Goal: Check status: Check status

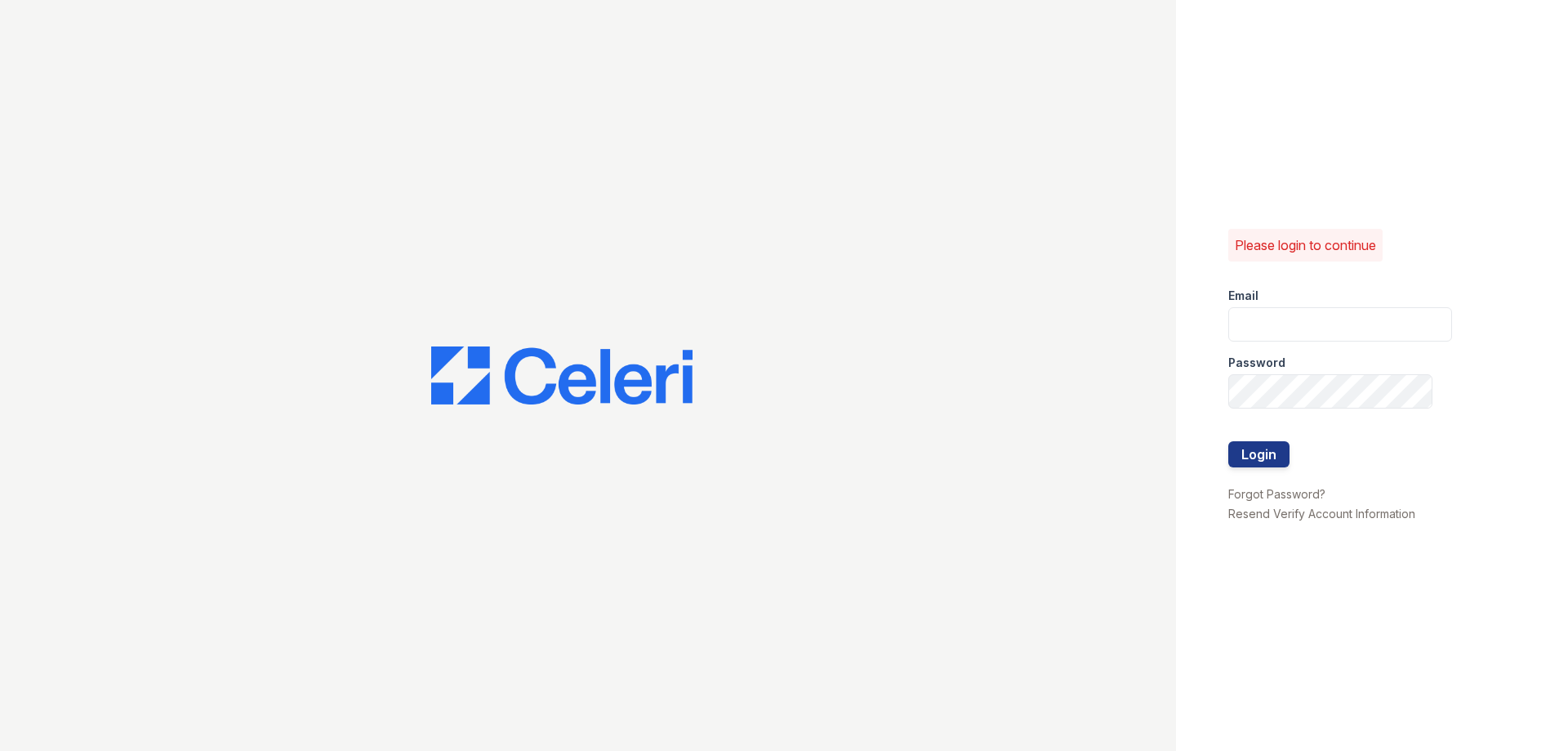
click at [1262, 327] on input "email" at bounding box center [1340, 324] width 224 height 34
type input "mdelarosa@lantowerliving.com"
click at [1278, 456] on button "Login" at bounding box center [1258, 454] width 61 height 26
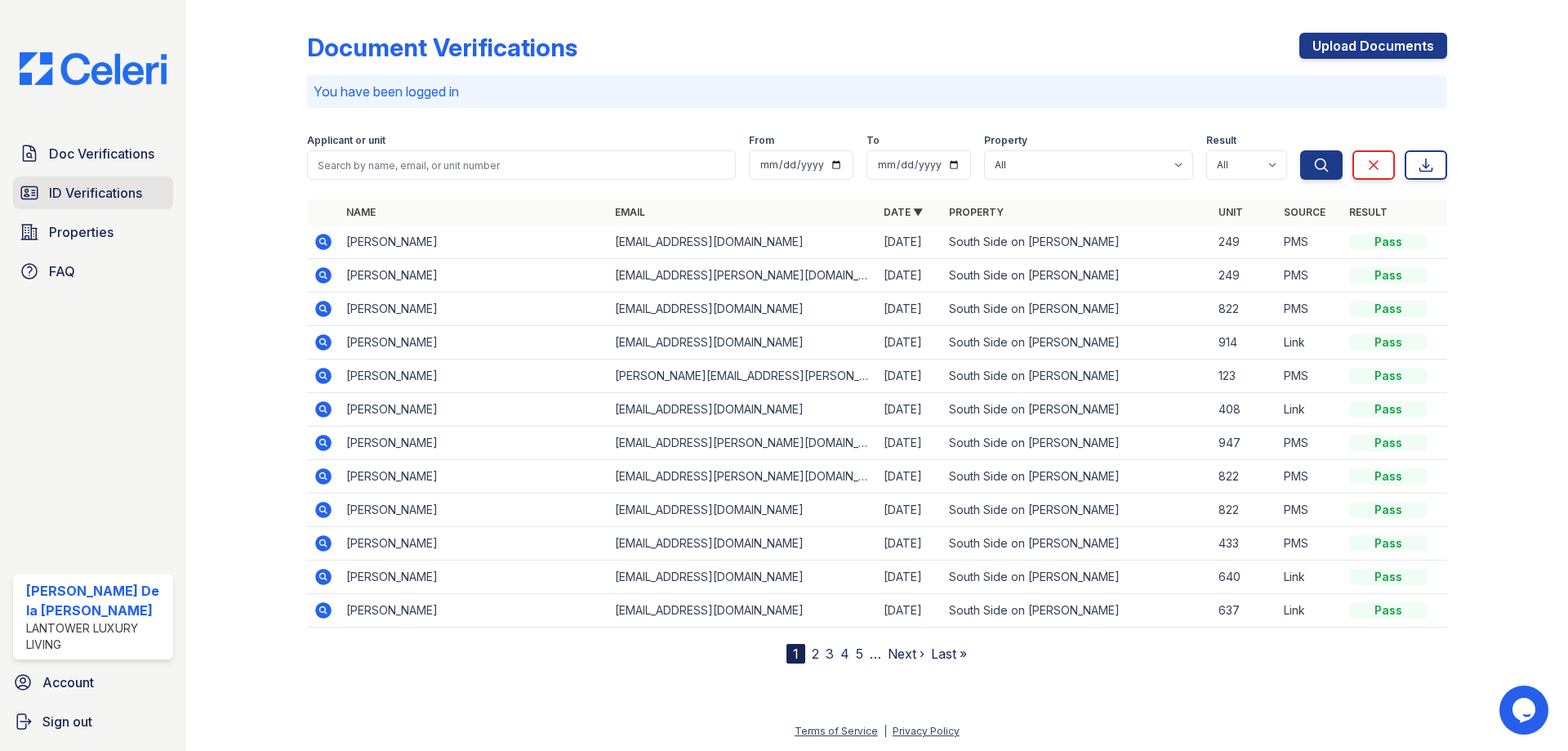
click at [116, 197] on span "ID Verifications" at bounding box center [96, 193] width 93 height 19
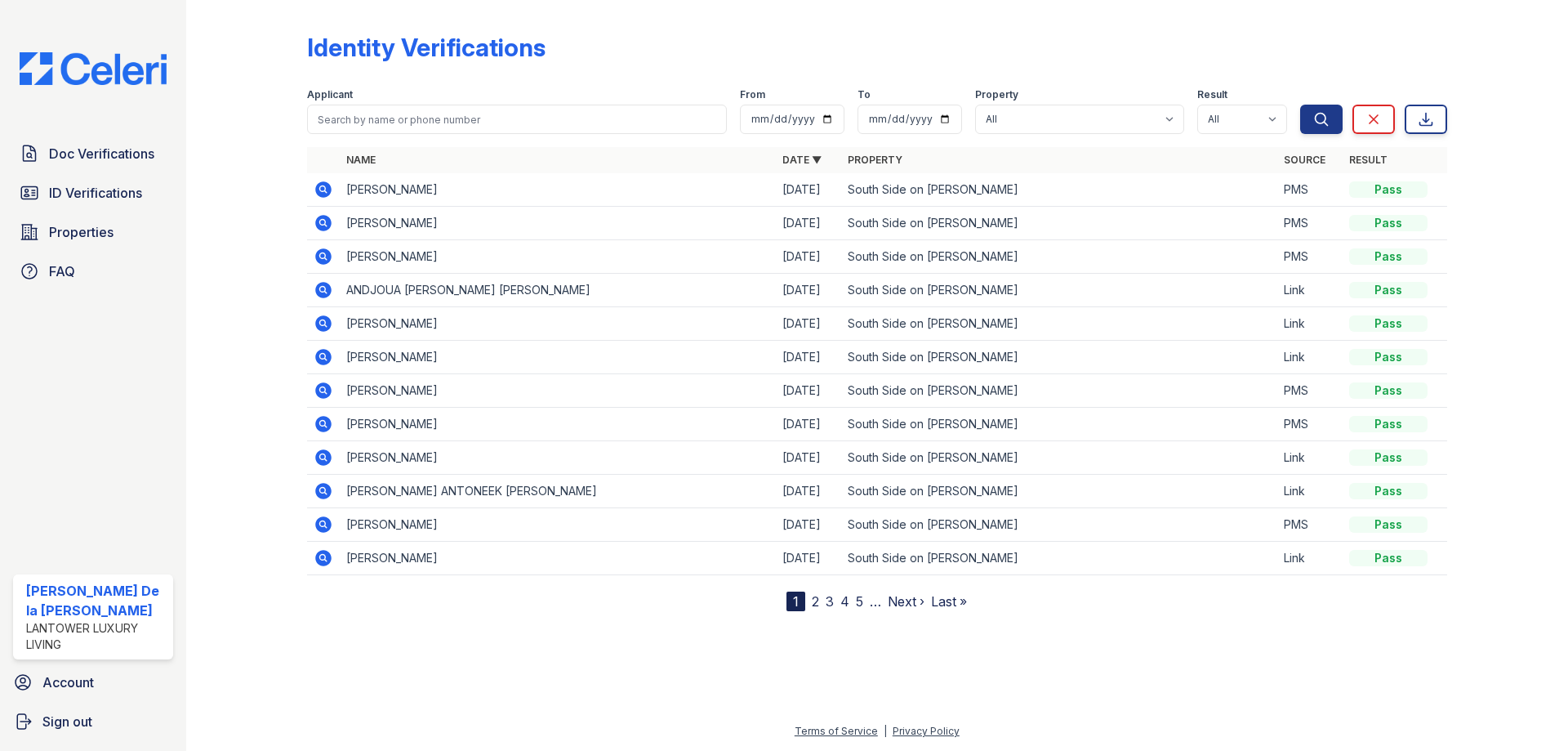
click at [323, 191] on icon at bounding box center [323, 189] width 19 height 19
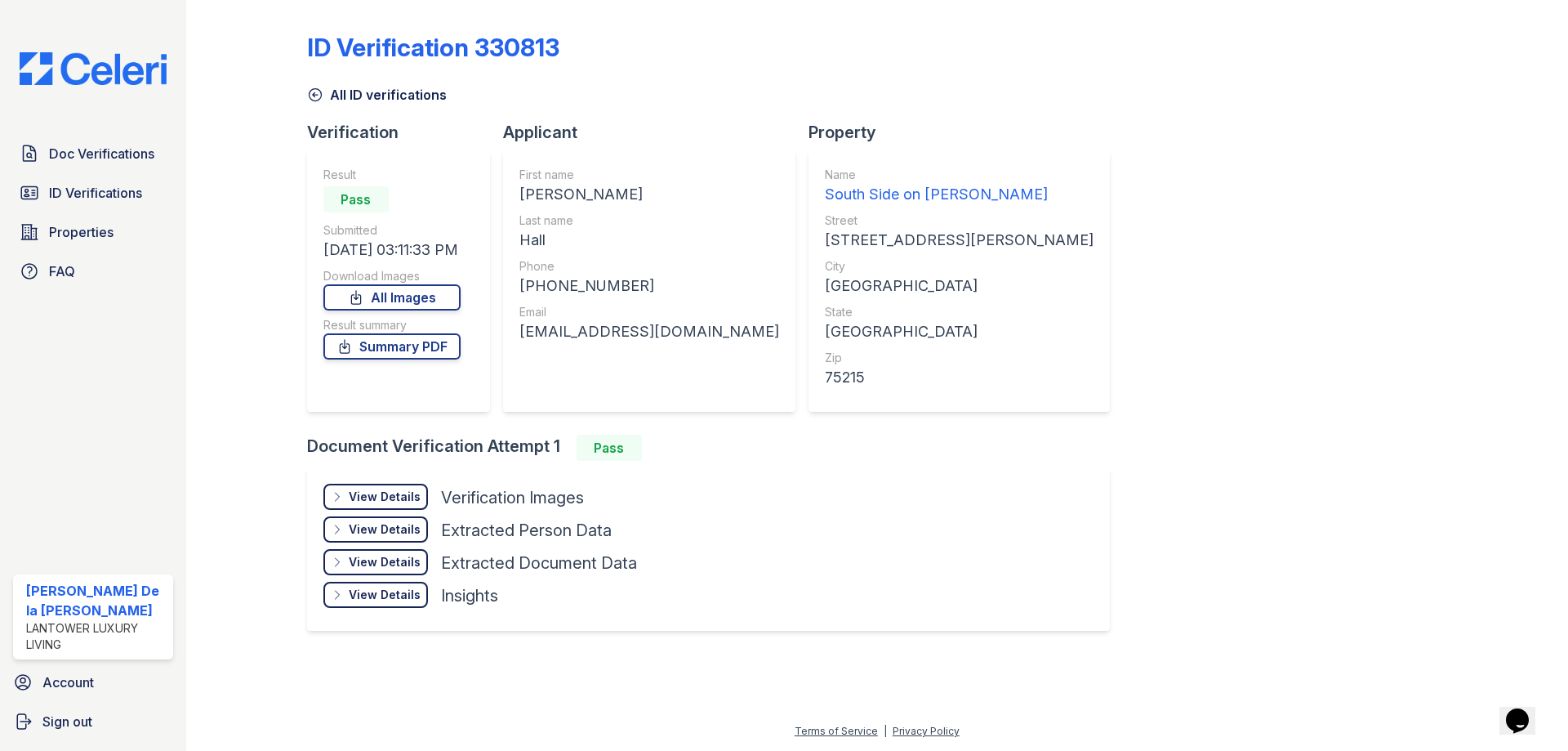
click at [367, 504] on div "View Details" at bounding box center [384, 496] width 72 height 16
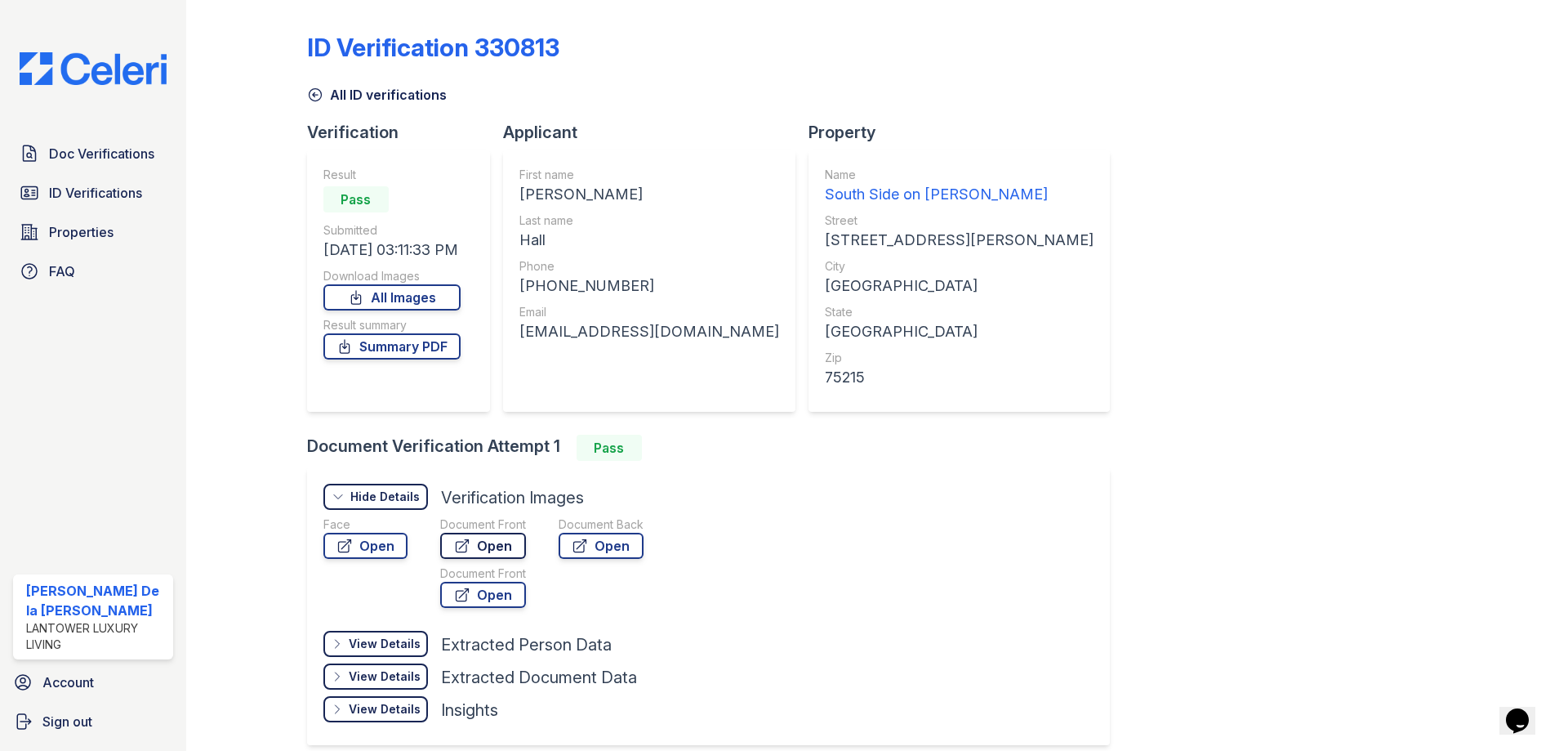
click at [498, 553] on link "Open" at bounding box center [483, 545] width 85 height 26
click at [345, 544] on icon at bounding box center [343, 545] width 13 height 13
click at [124, 160] on span "Doc Verifications" at bounding box center [102, 153] width 106 height 19
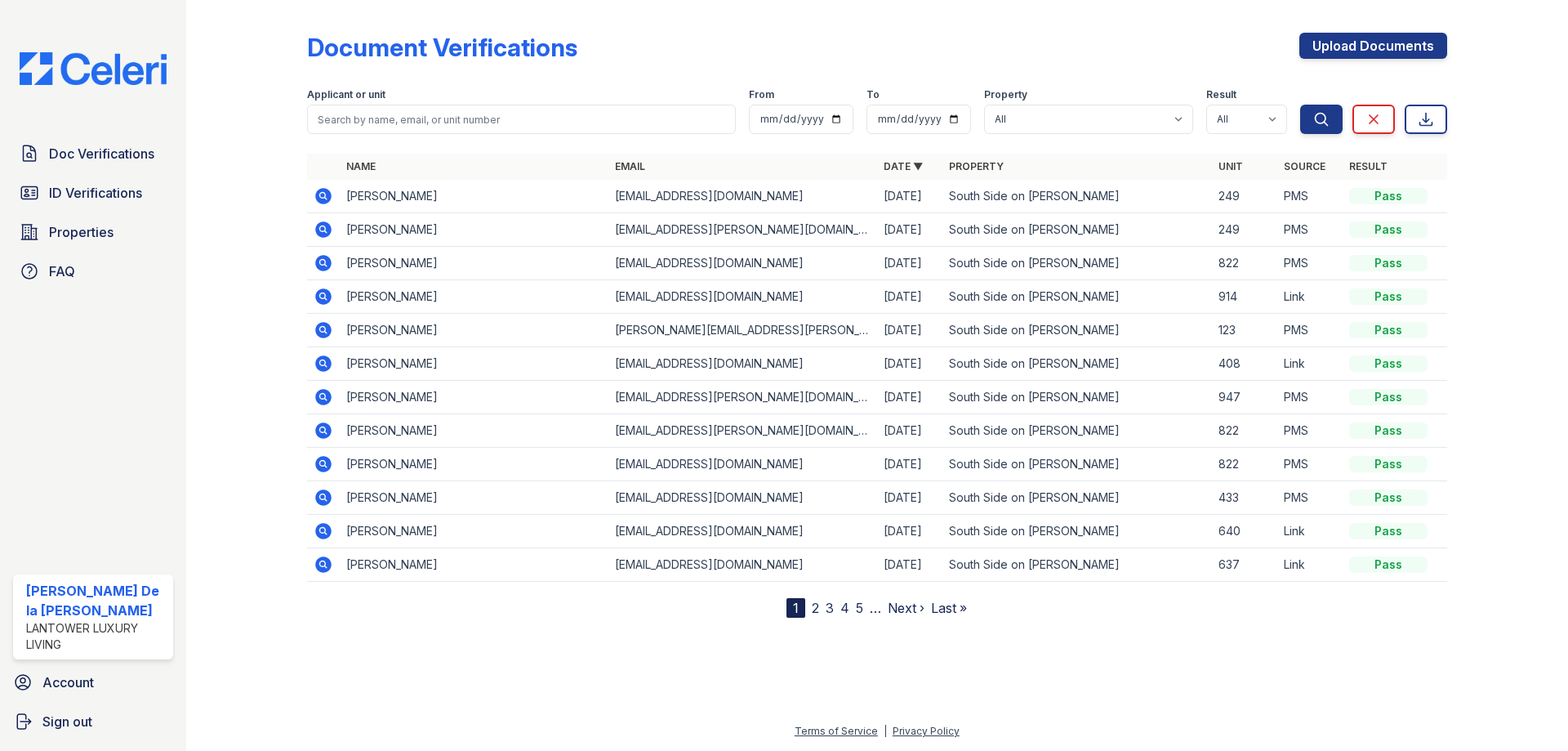
click at [320, 229] on icon at bounding box center [323, 229] width 19 height 19
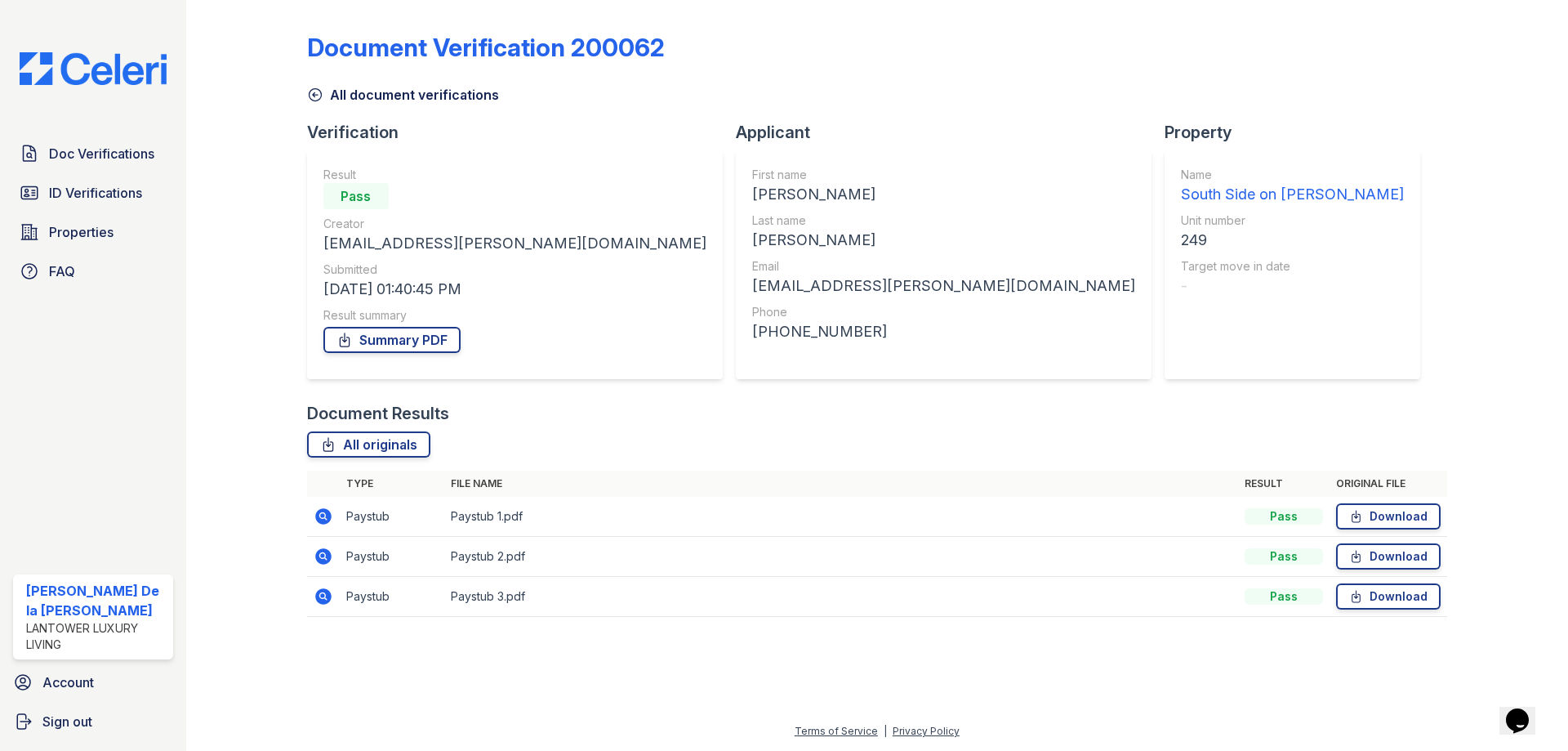
click at [332, 517] on icon at bounding box center [323, 516] width 19 height 19
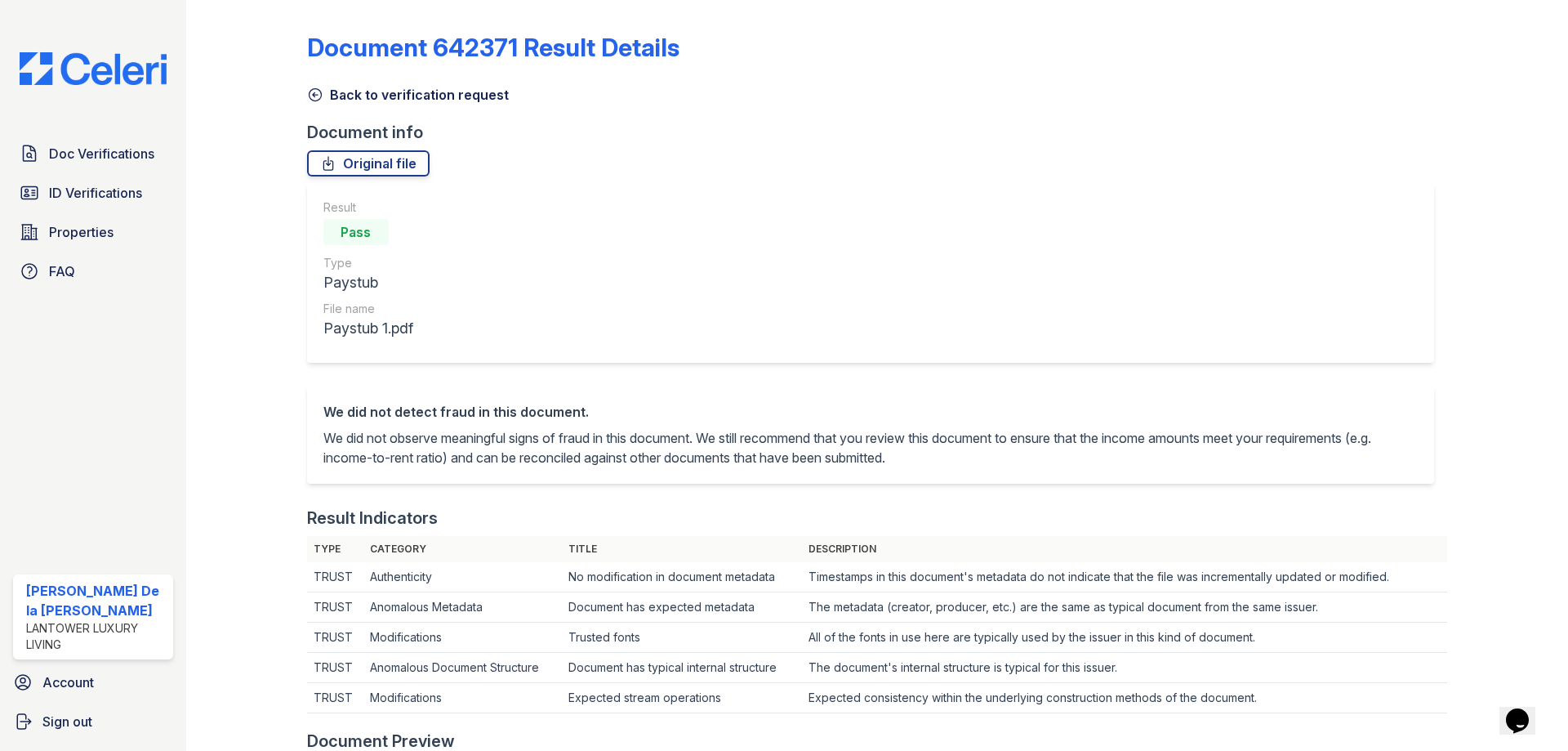
drag, startPoint x: 316, startPoint y: 90, endPoint x: 393, endPoint y: 231, distance: 160.7
click at [316, 90] on icon at bounding box center [315, 94] width 16 height 16
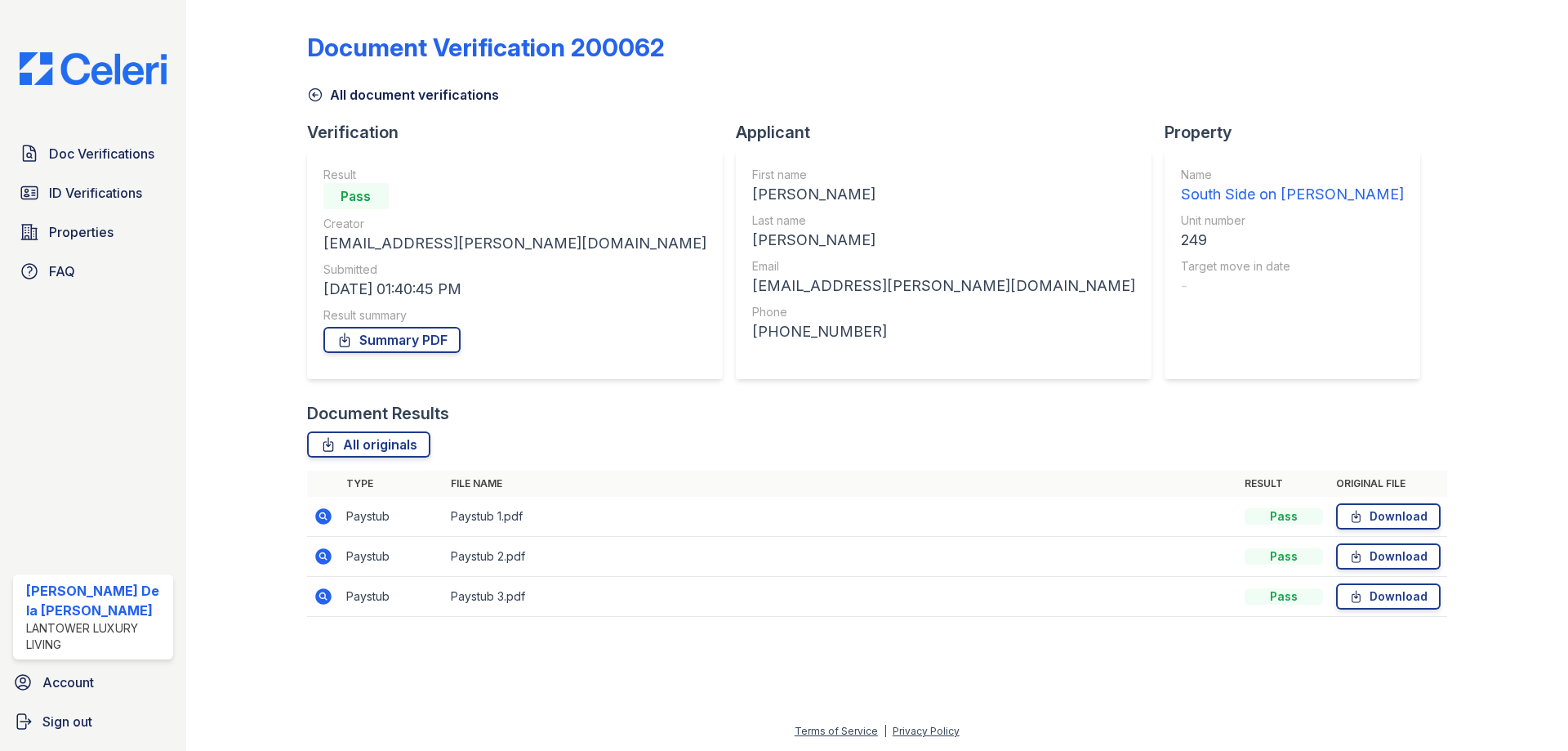
click at [325, 558] on icon at bounding box center [323, 556] width 19 height 19
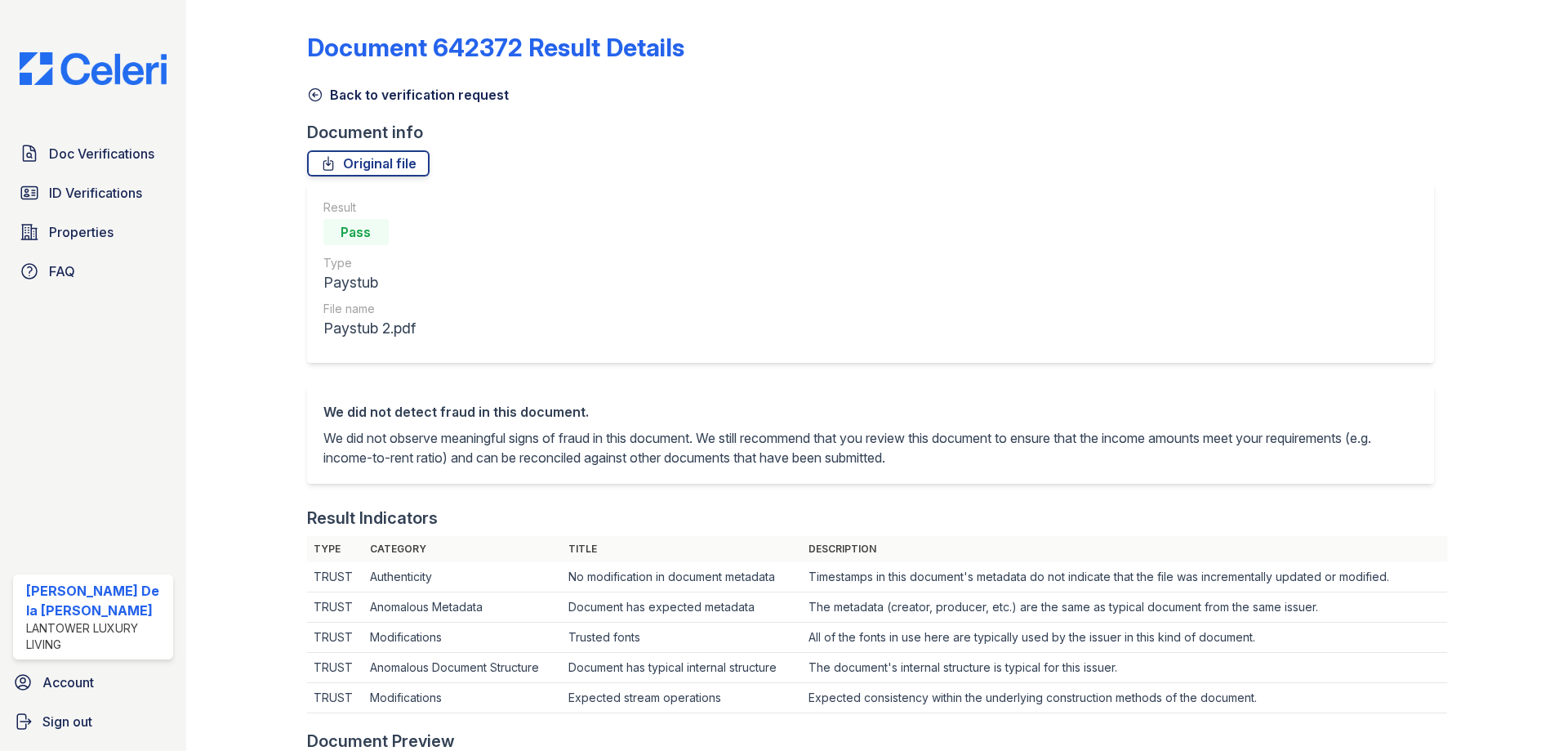
click at [310, 93] on icon at bounding box center [315, 94] width 16 height 16
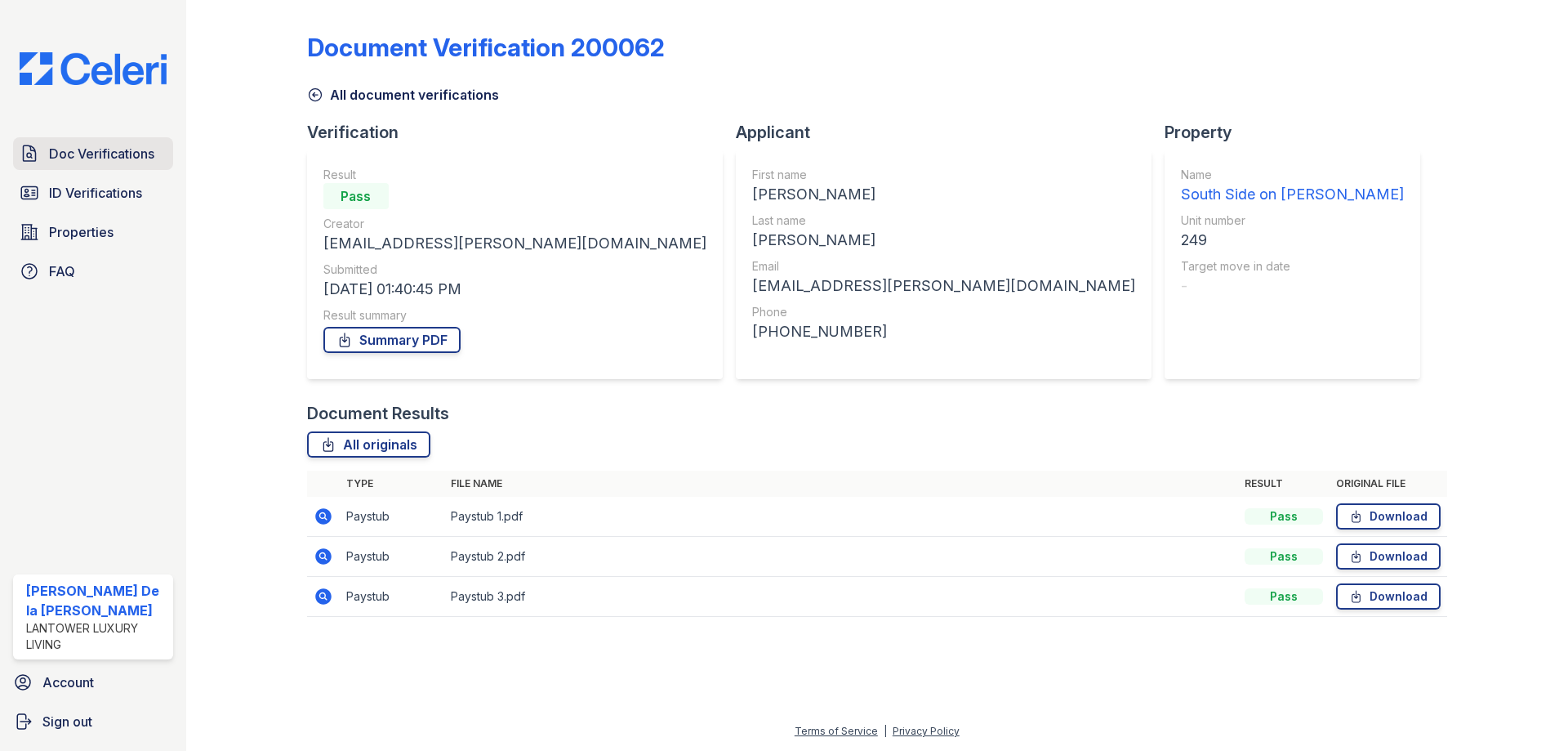
click at [113, 168] on link "Doc Verifications" at bounding box center [92, 153] width 160 height 33
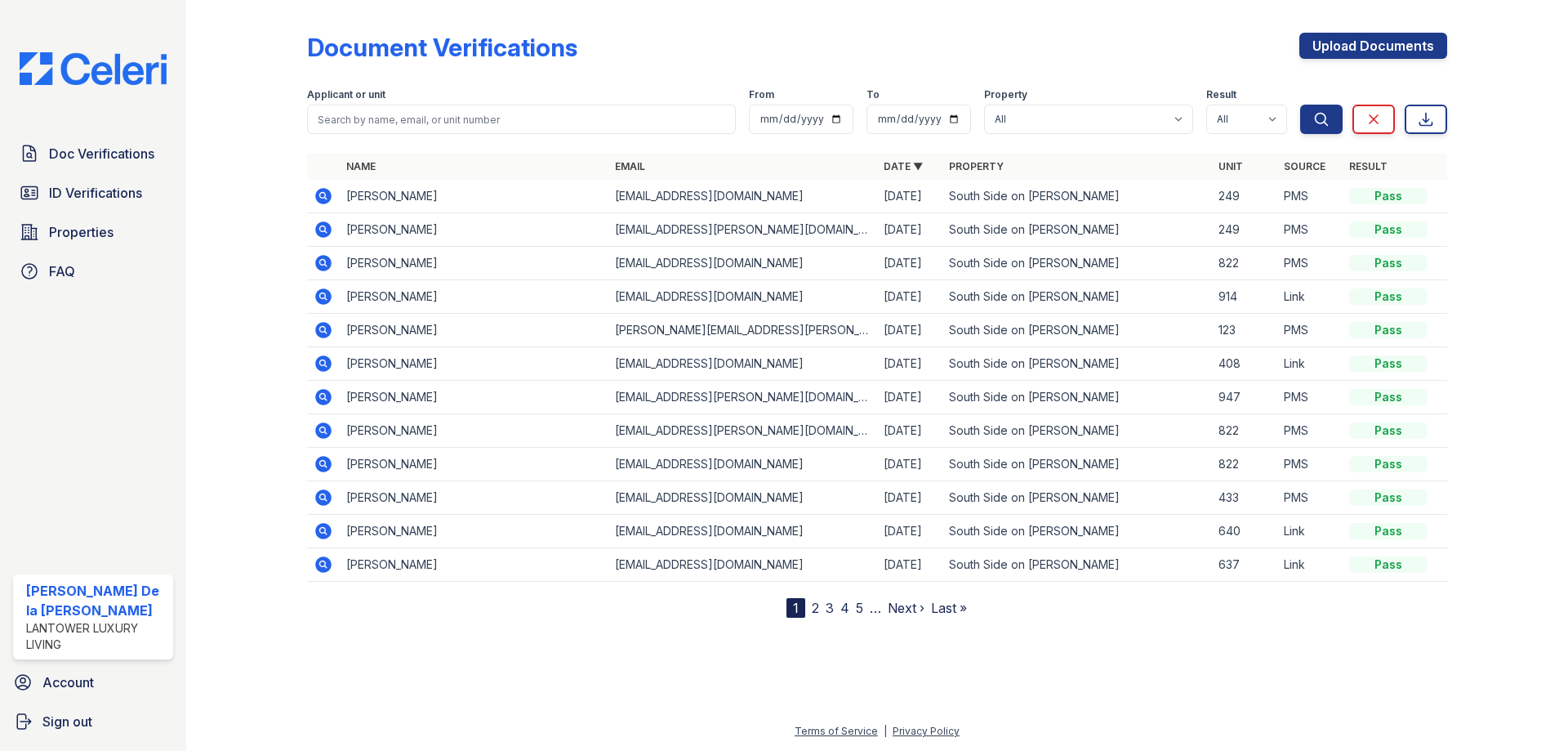
click at [325, 194] on icon at bounding box center [323, 196] width 19 height 19
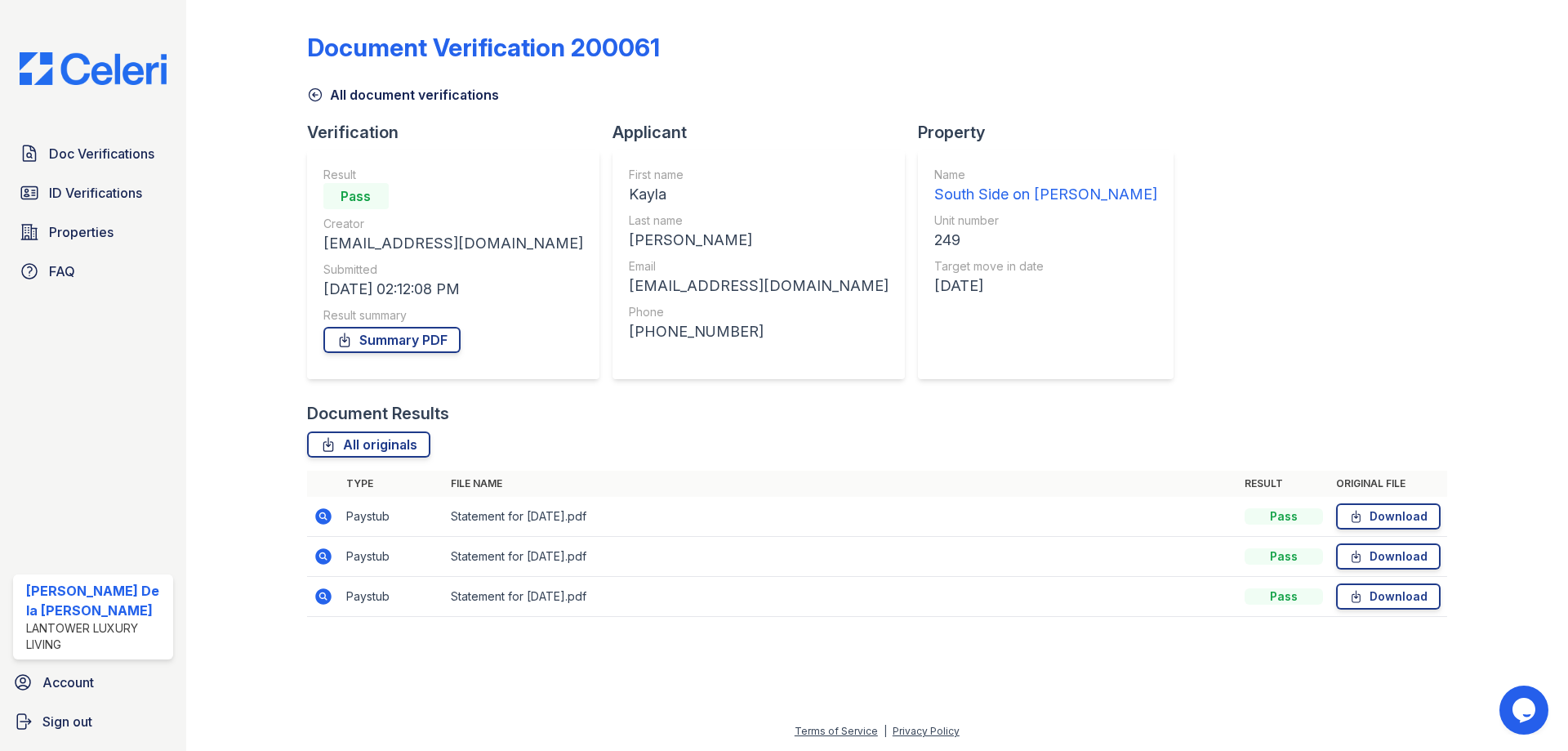
click at [322, 513] on icon at bounding box center [322, 515] width 4 height 4
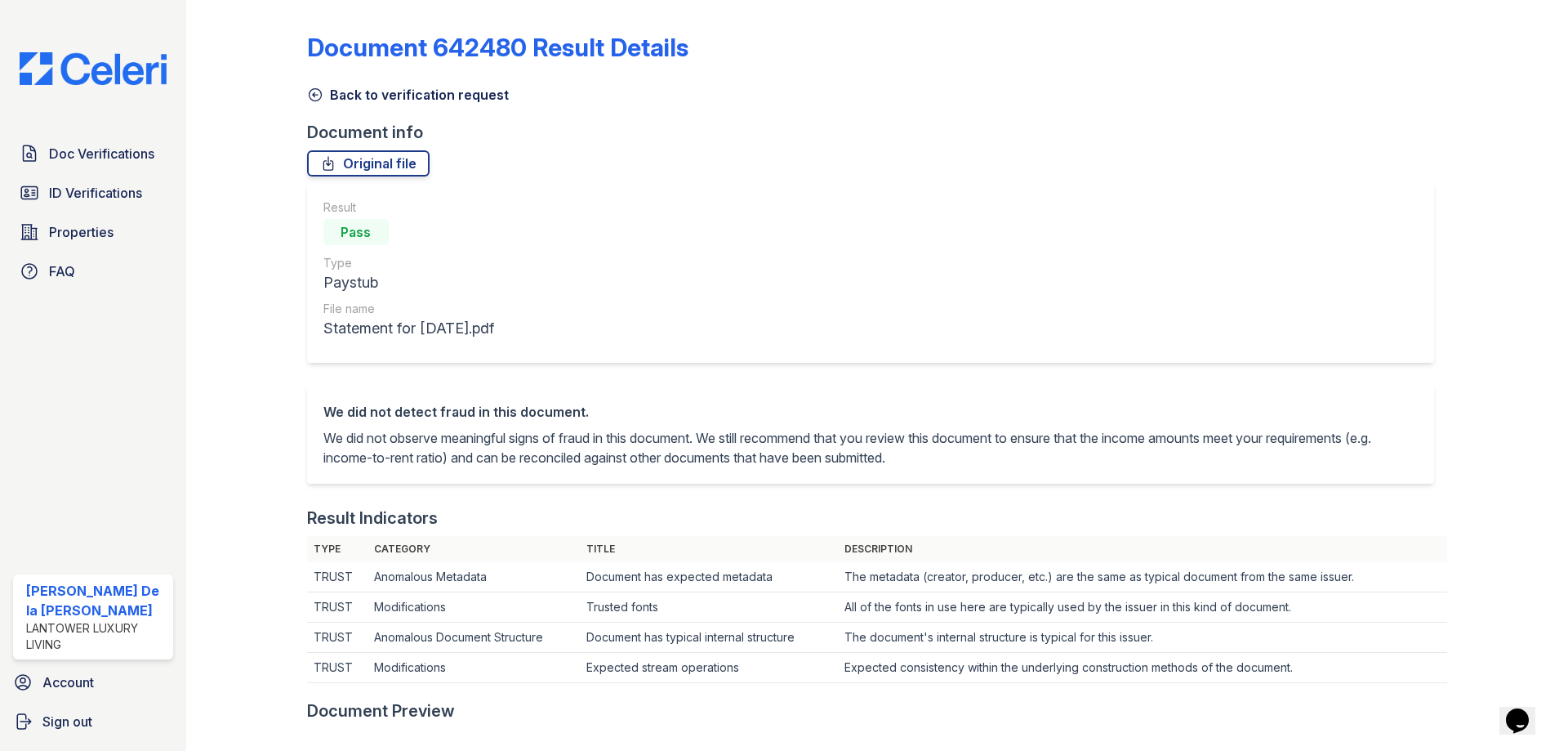
click at [310, 101] on icon at bounding box center [315, 94] width 16 height 16
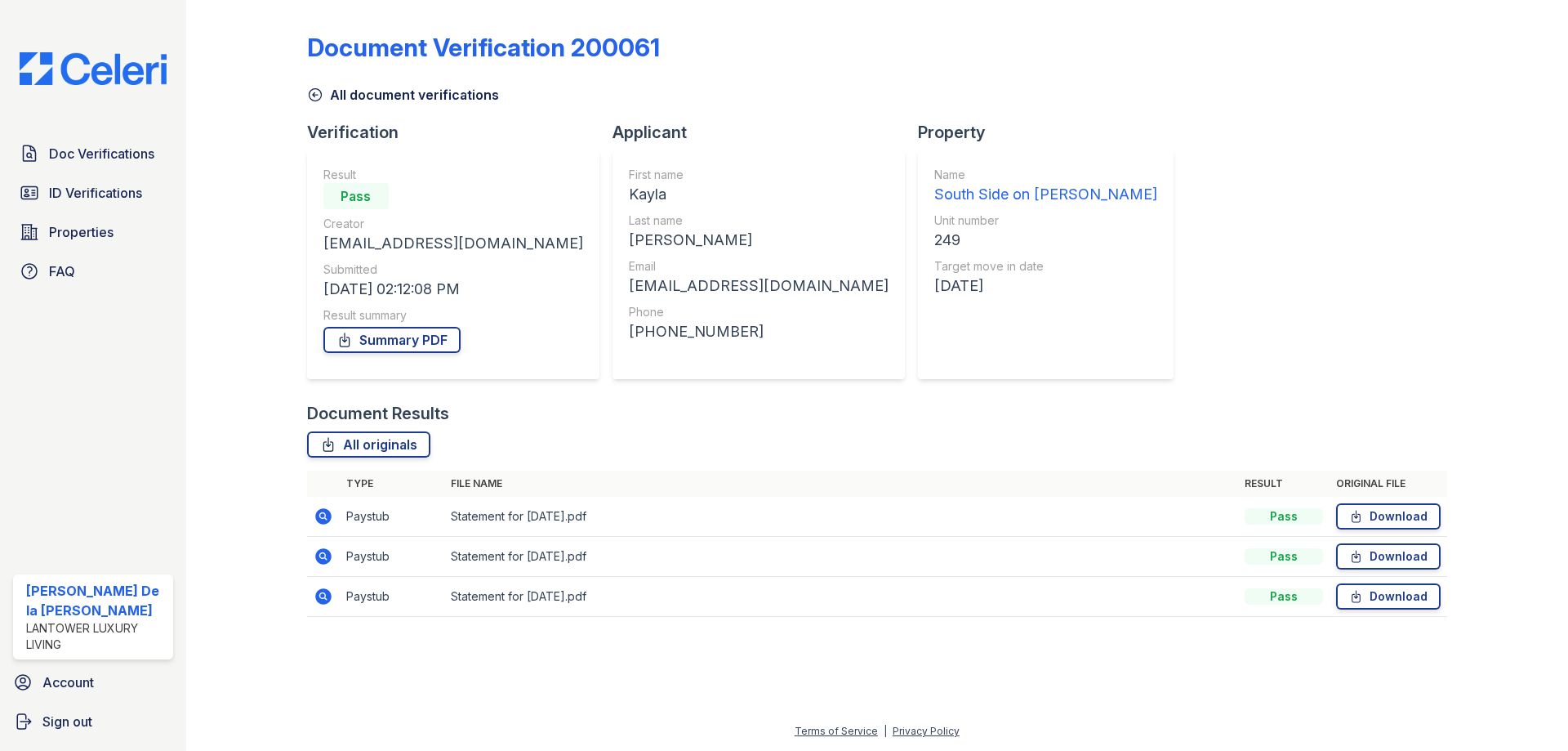
click at [322, 562] on icon at bounding box center [323, 556] width 16 height 16
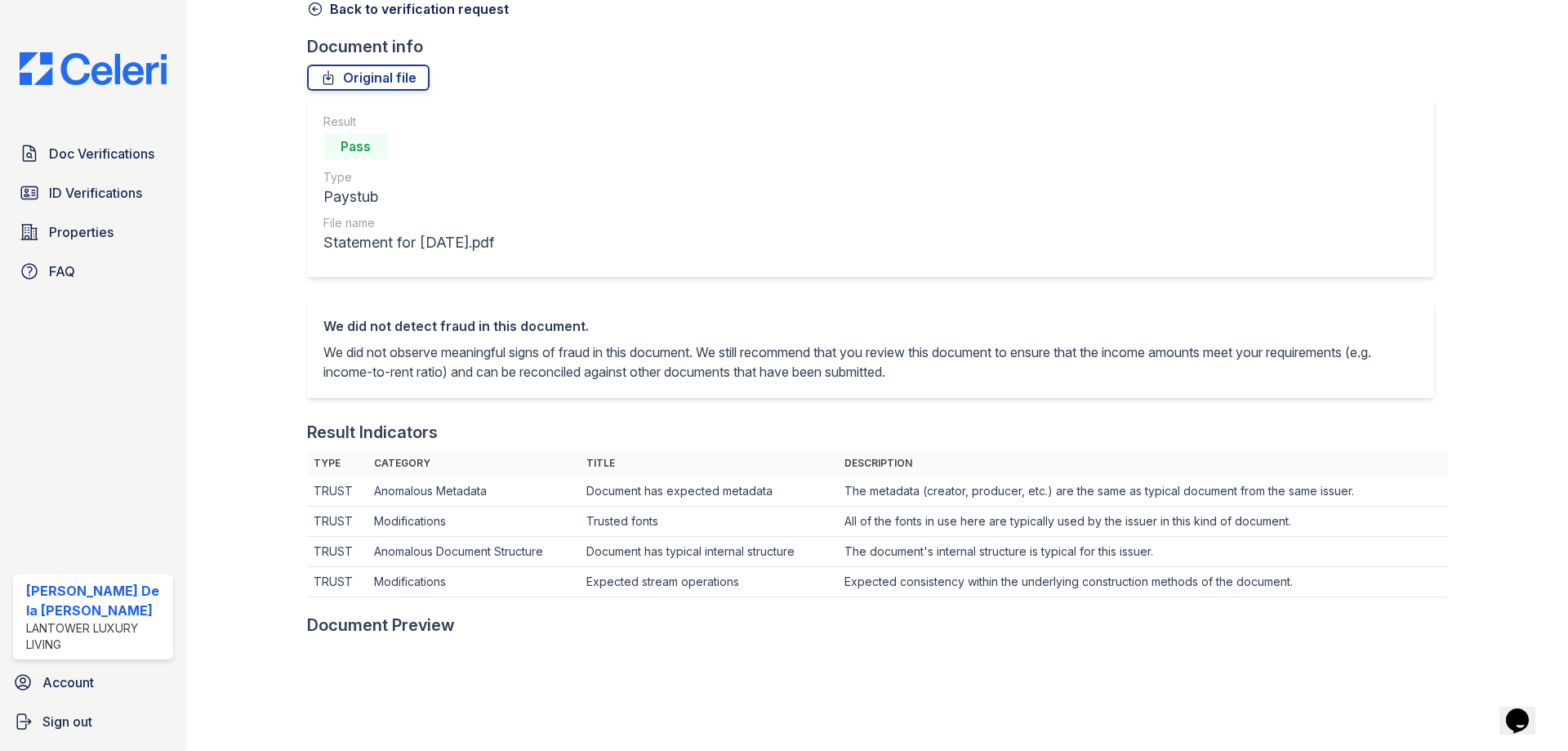
scroll to position [82, 0]
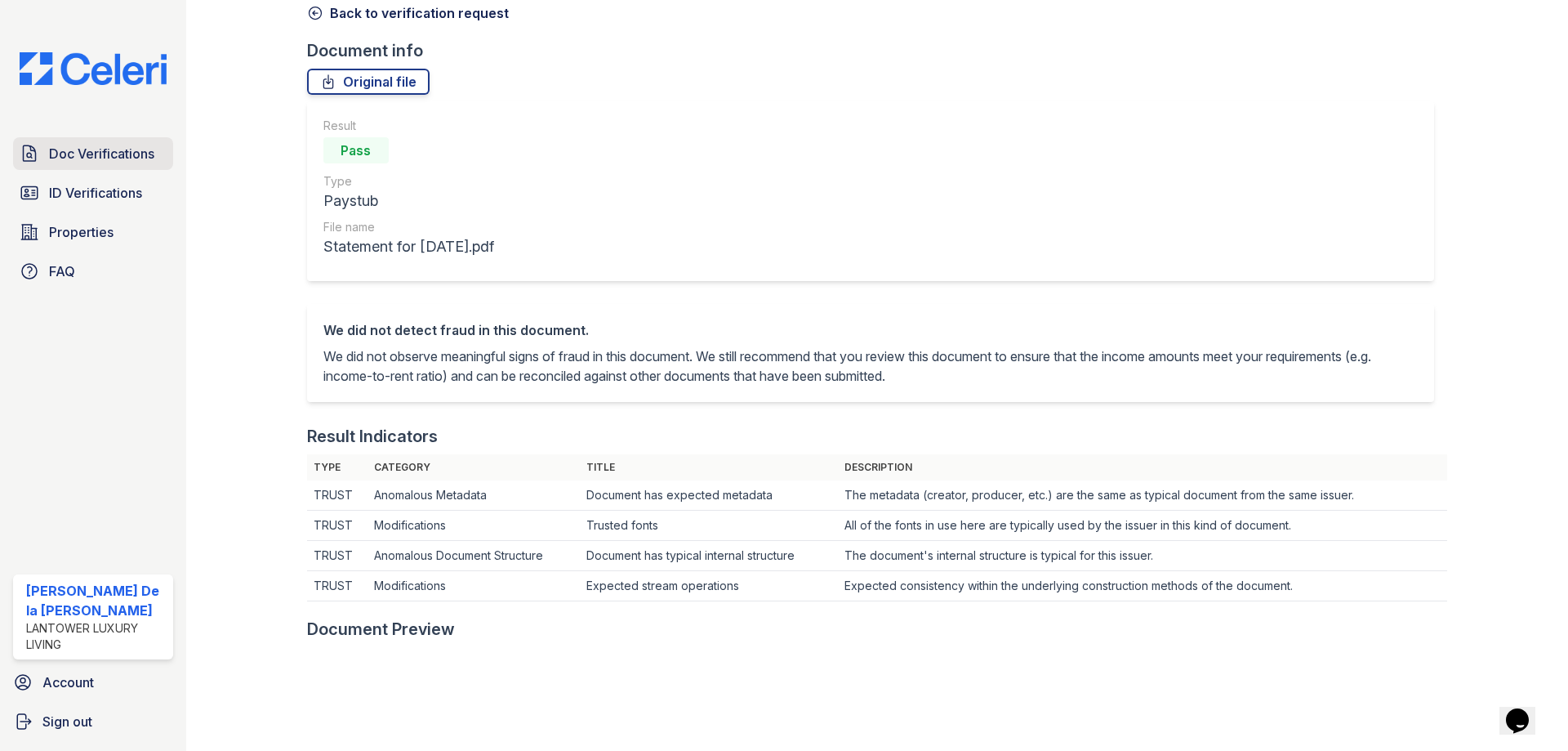
click at [139, 160] on span "Doc Verifications" at bounding box center [102, 153] width 106 height 19
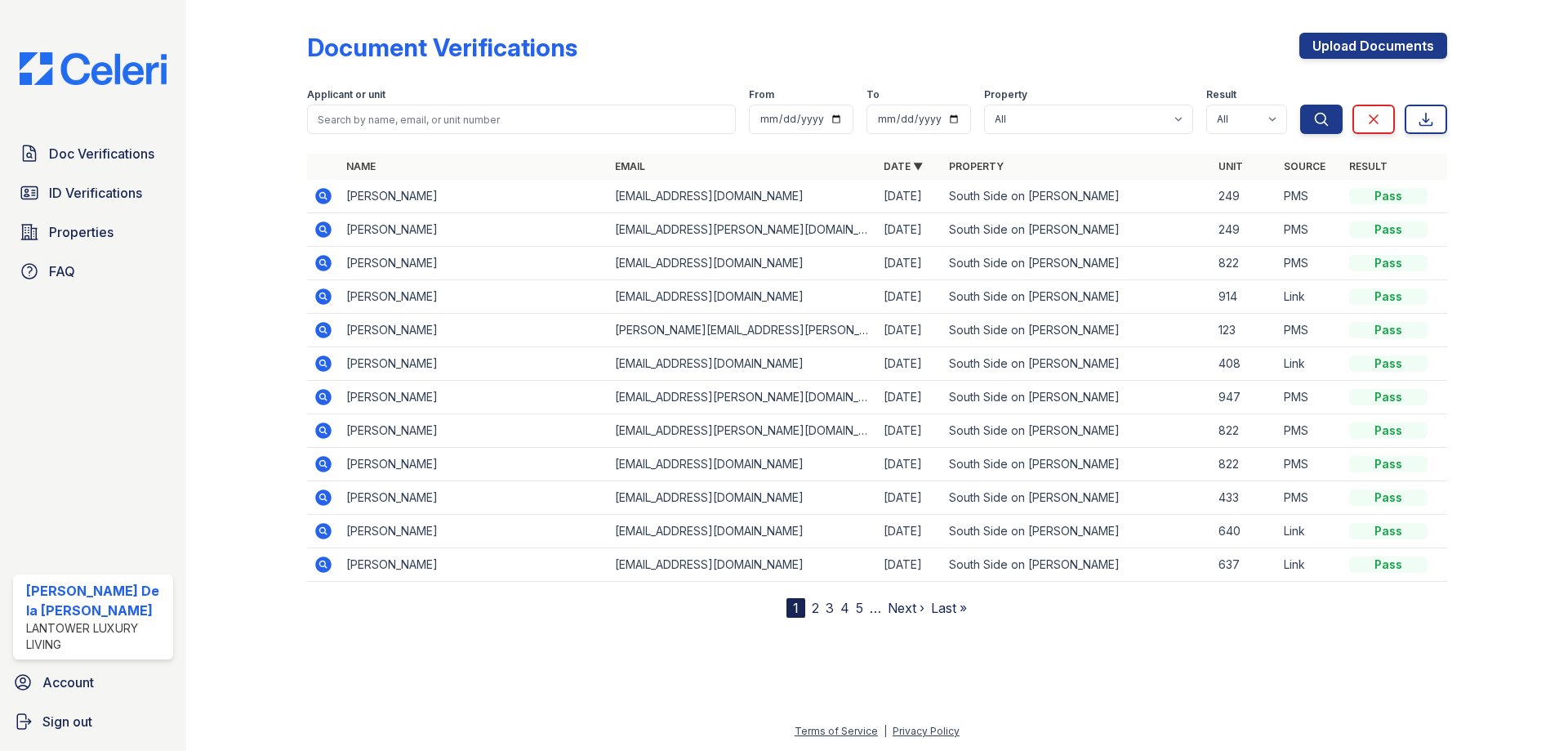
click at [329, 228] on icon at bounding box center [323, 229] width 16 height 16
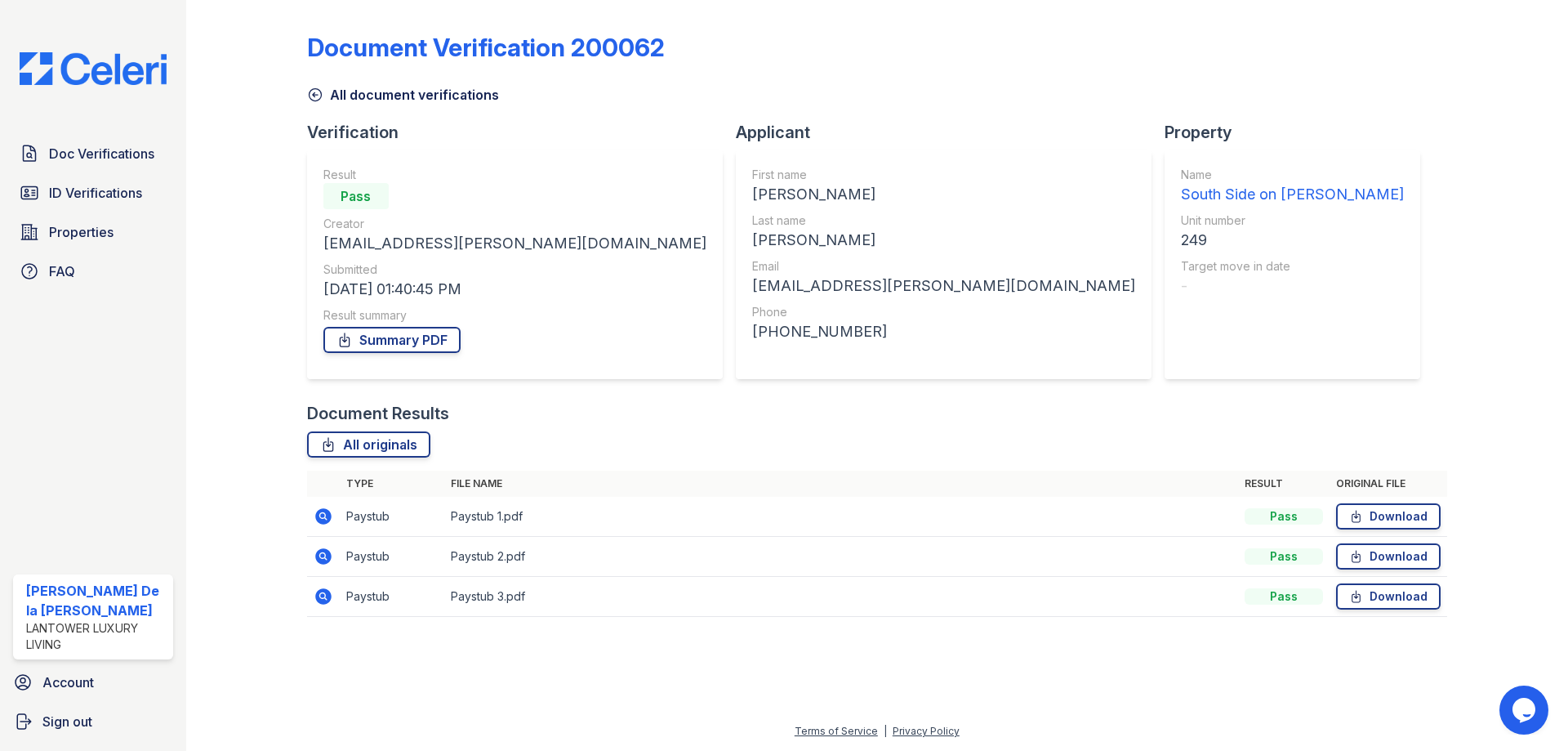
click at [317, 506] on icon at bounding box center [323, 516] width 19 height 19
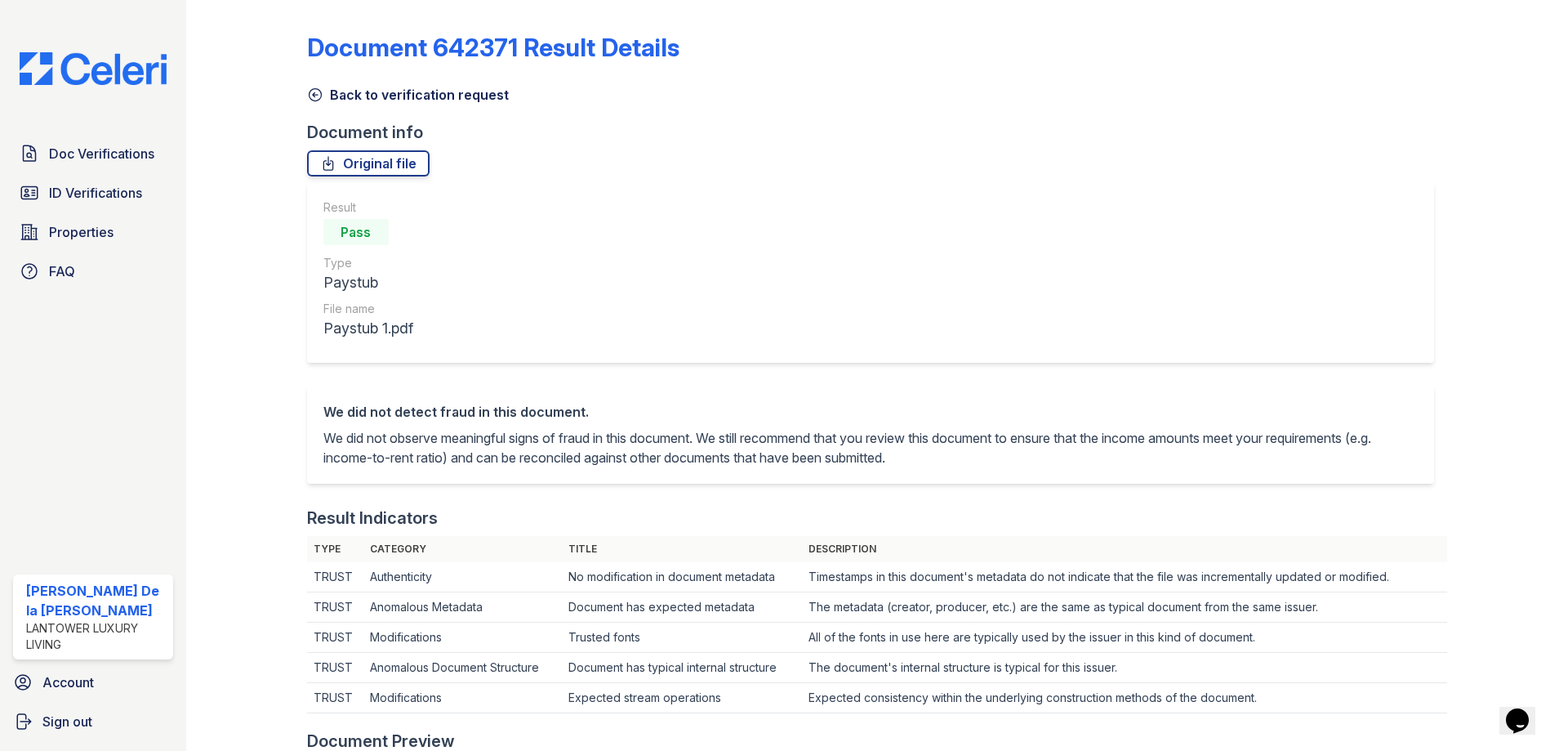
click at [322, 88] on icon at bounding box center [315, 94] width 16 height 16
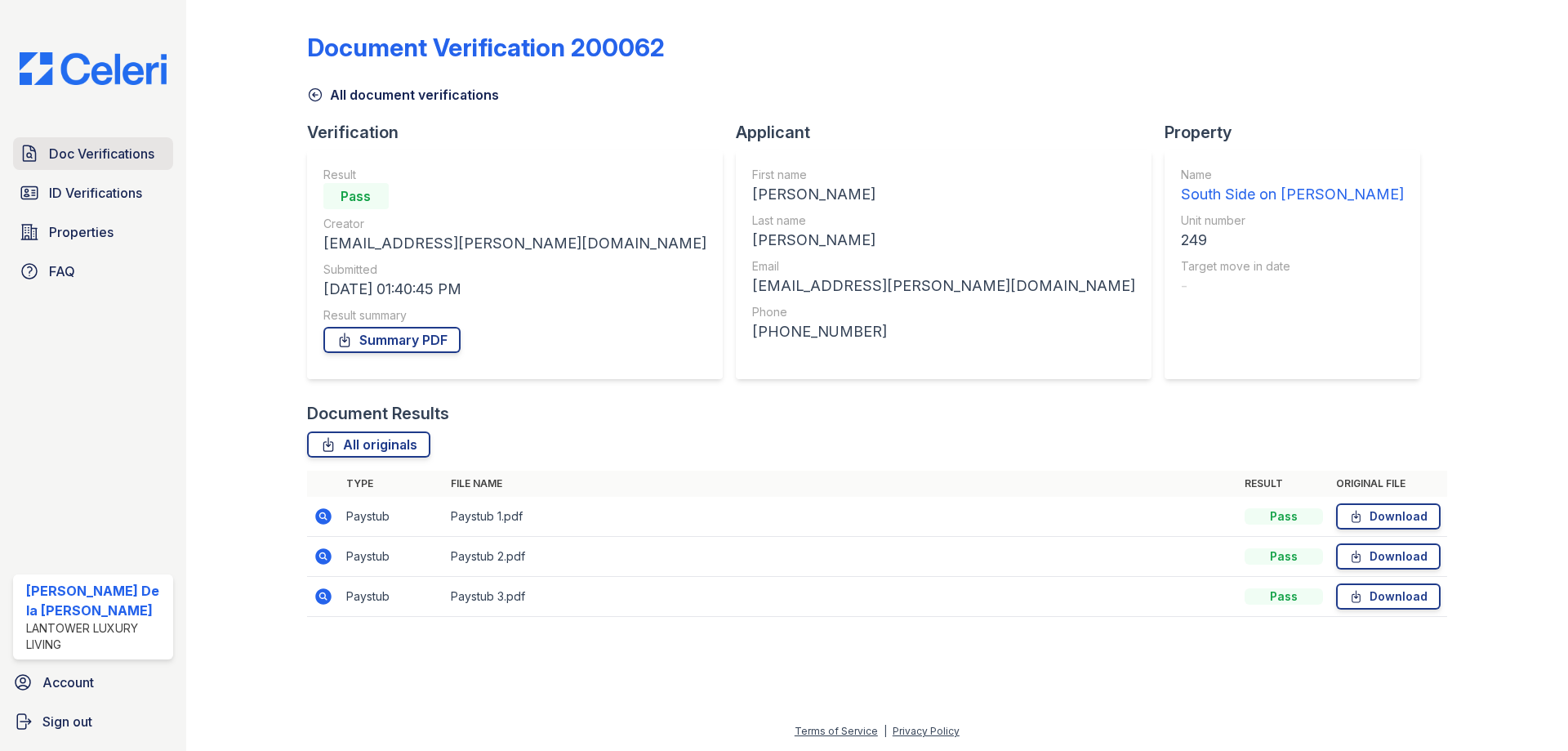
click at [135, 164] on link "Doc Verifications" at bounding box center [92, 153] width 160 height 33
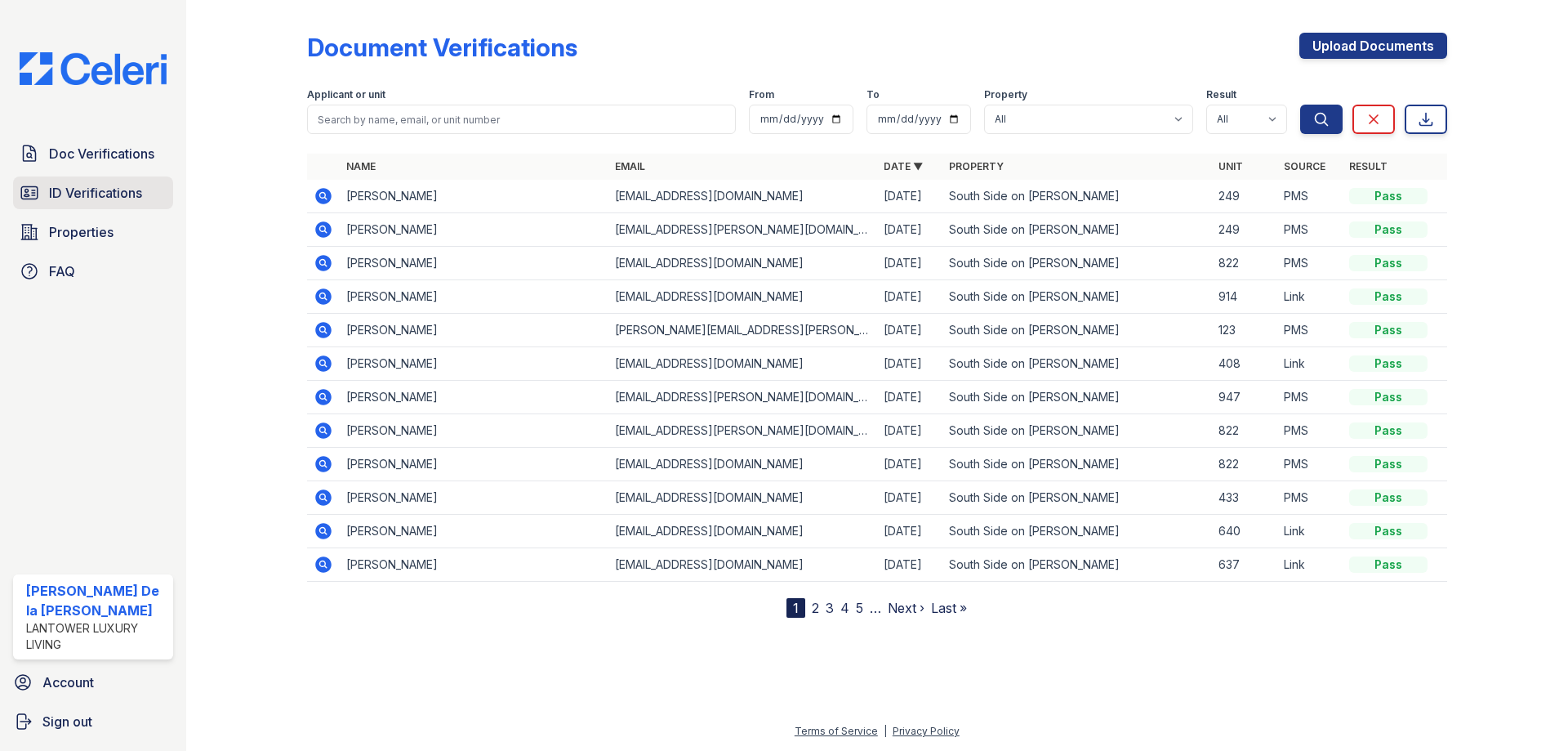
click at [126, 192] on span "ID Verifications" at bounding box center [96, 193] width 93 height 19
